Goal: Check status: Check status

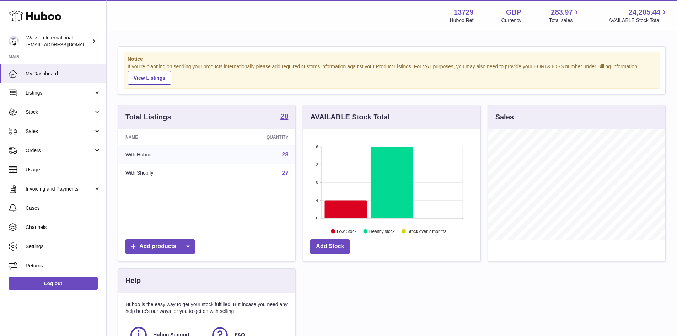
scroll to position [111, 177]
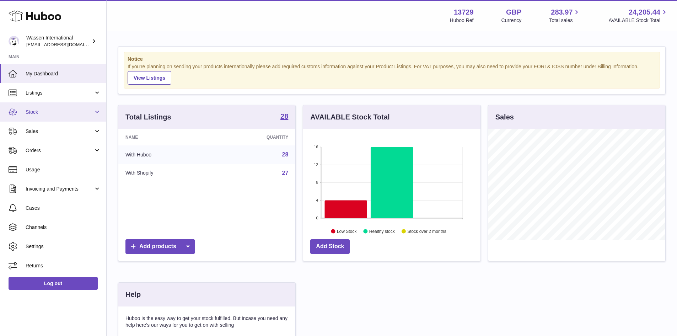
click at [59, 118] on link "Stock" at bounding box center [53, 111] width 106 height 19
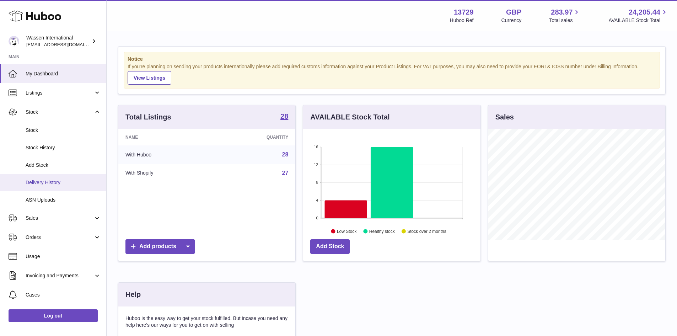
click at [66, 181] on span "Delivery History" at bounding box center [63, 182] width 75 height 7
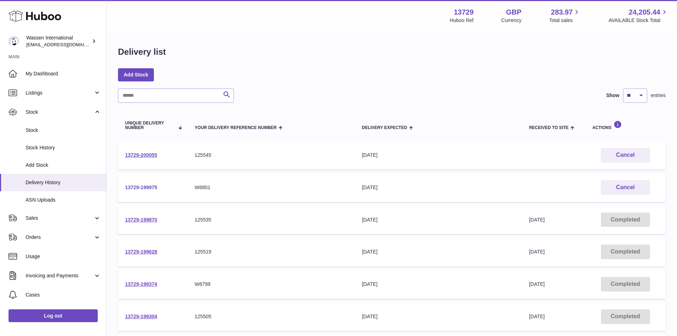
click at [144, 187] on link "13729-199975" at bounding box center [141, 187] width 32 height 6
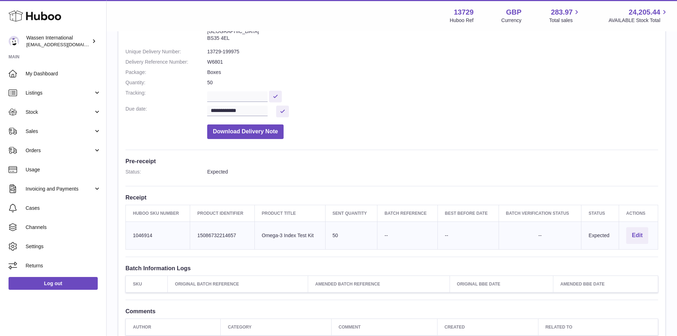
scroll to position [107, 0]
